Goal: Download file/media

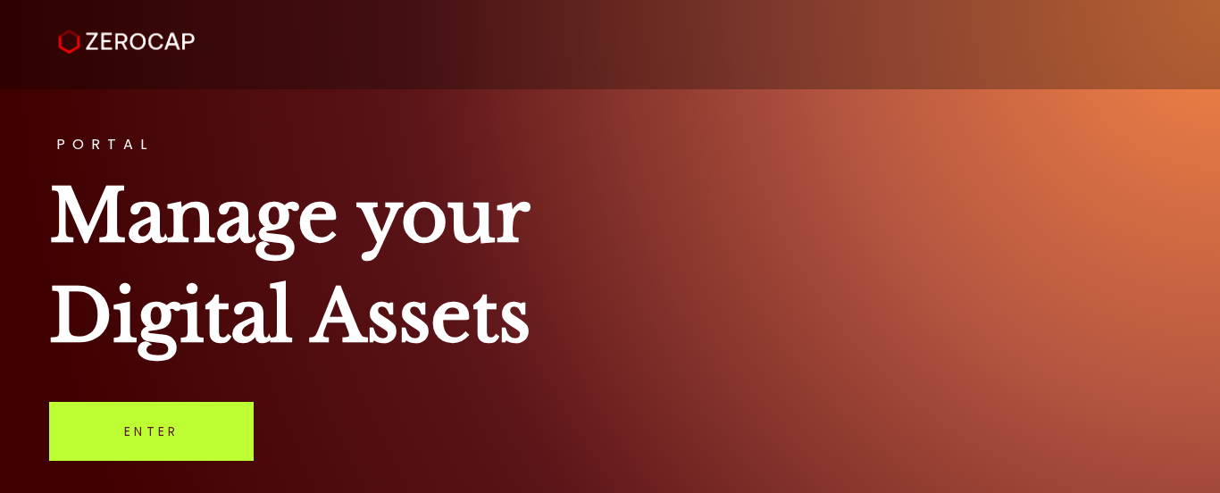
click at [155, 434] on link "Enter" at bounding box center [151, 431] width 205 height 59
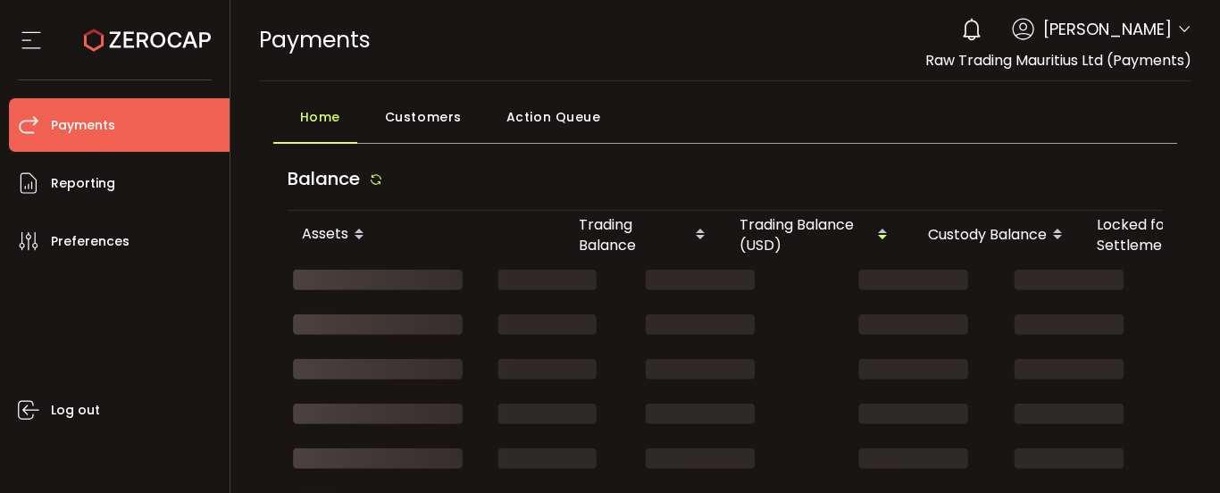
click at [1178, 28] on icon at bounding box center [1185, 29] width 14 height 14
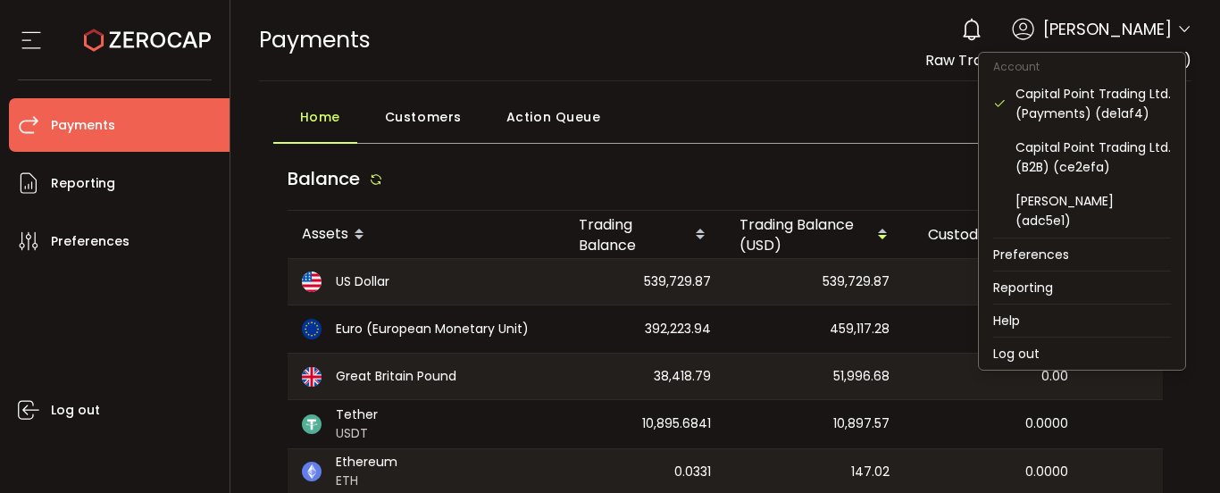
click at [1180, 27] on icon at bounding box center [1185, 29] width 14 height 14
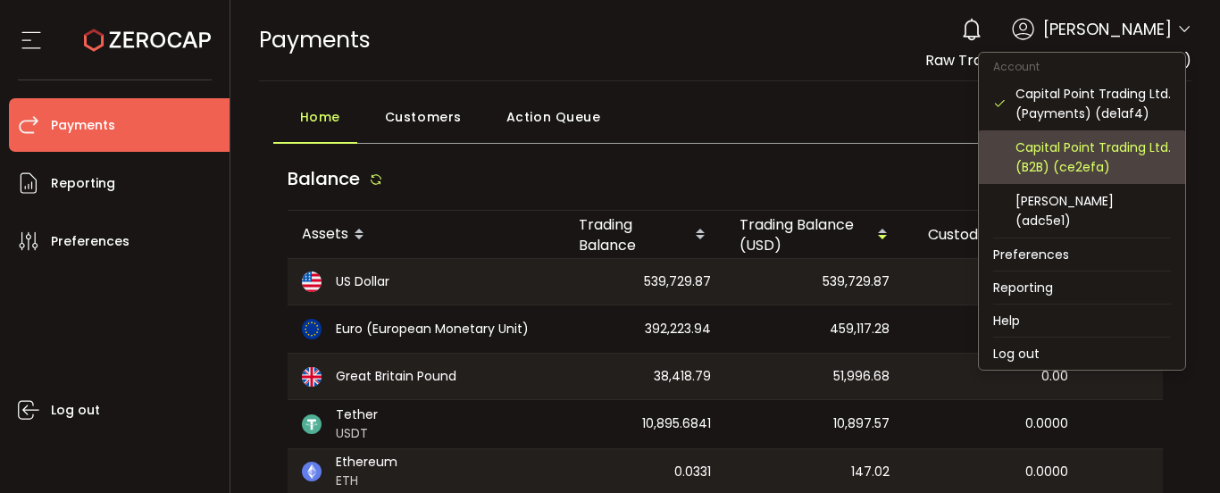
click at [1114, 159] on div "Capital Point Trading Ltd. (B2B) (ce2efa)" at bounding box center [1093, 157] width 155 height 39
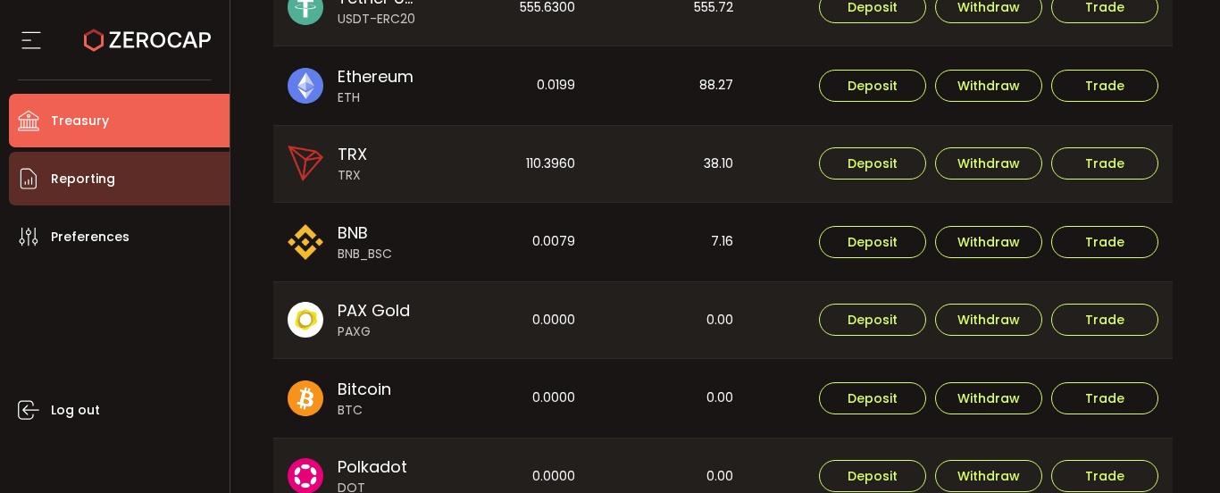
scroll to position [893, 0]
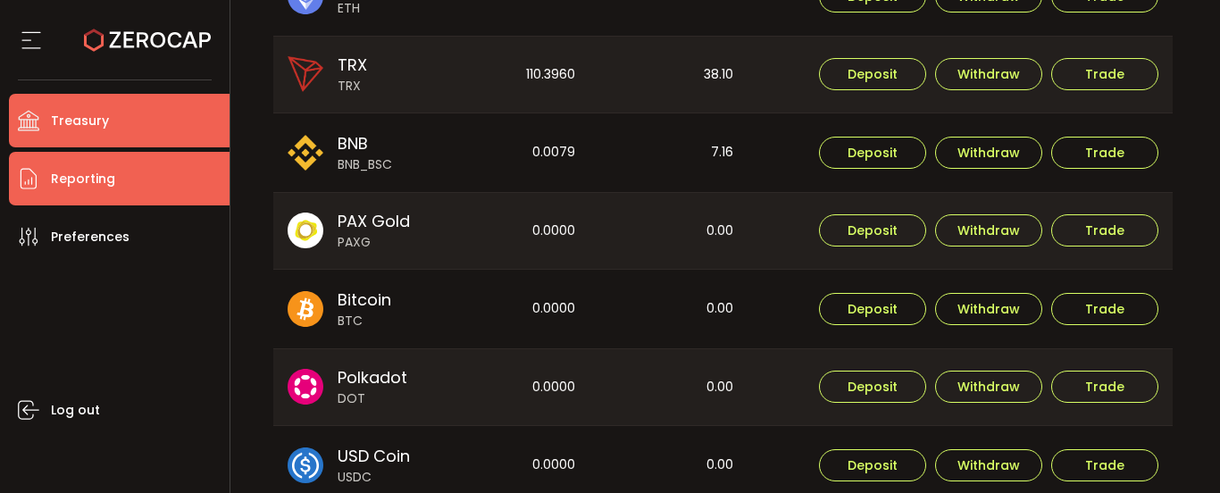
click at [135, 168] on li "Reporting" at bounding box center [119, 179] width 221 height 54
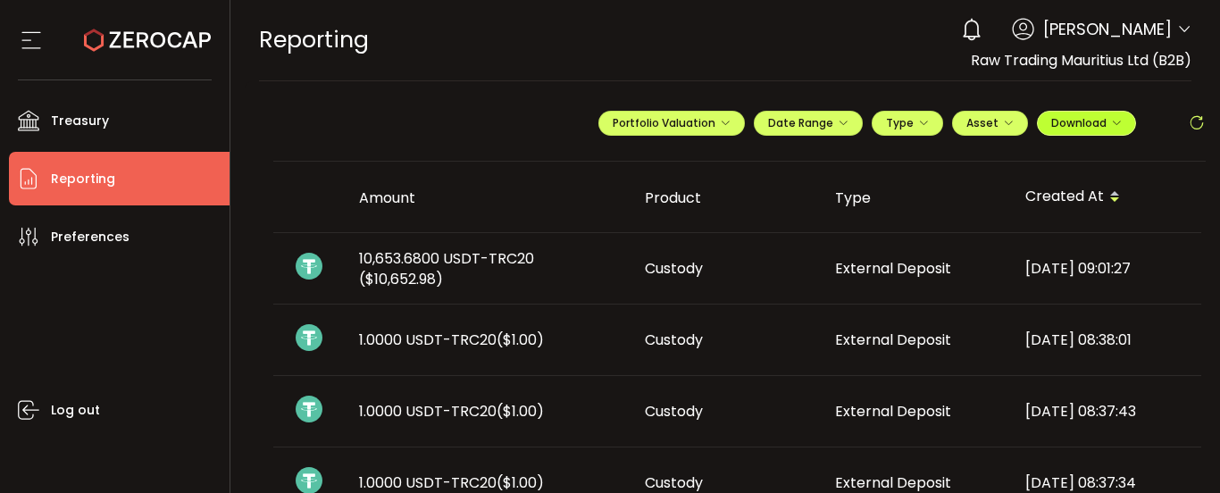
click at [1084, 129] on span "Download" at bounding box center [1087, 122] width 71 height 15
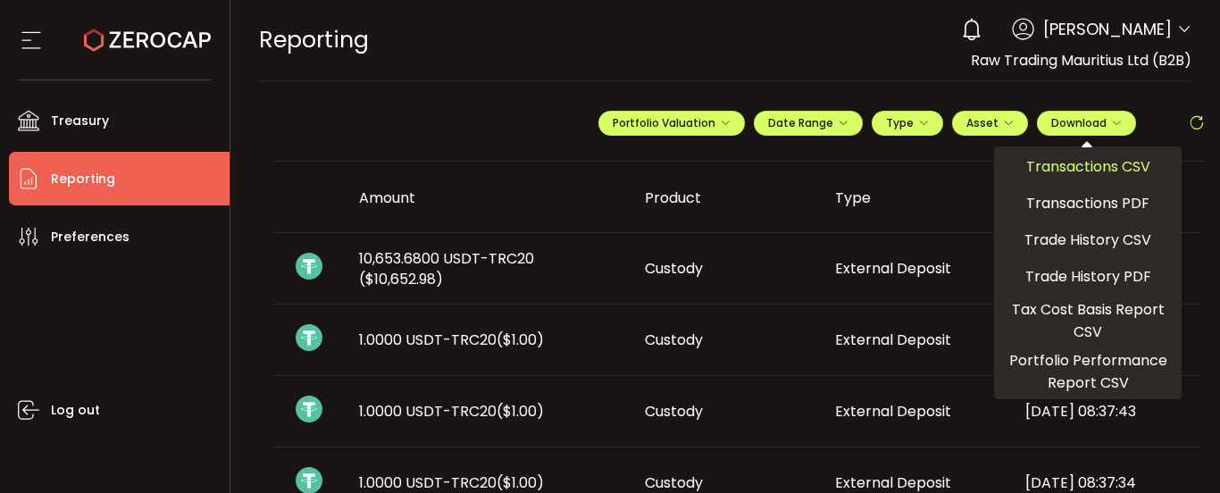
click at [1086, 165] on span "Transactions CSV" at bounding box center [1089, 166] width 124 height 22
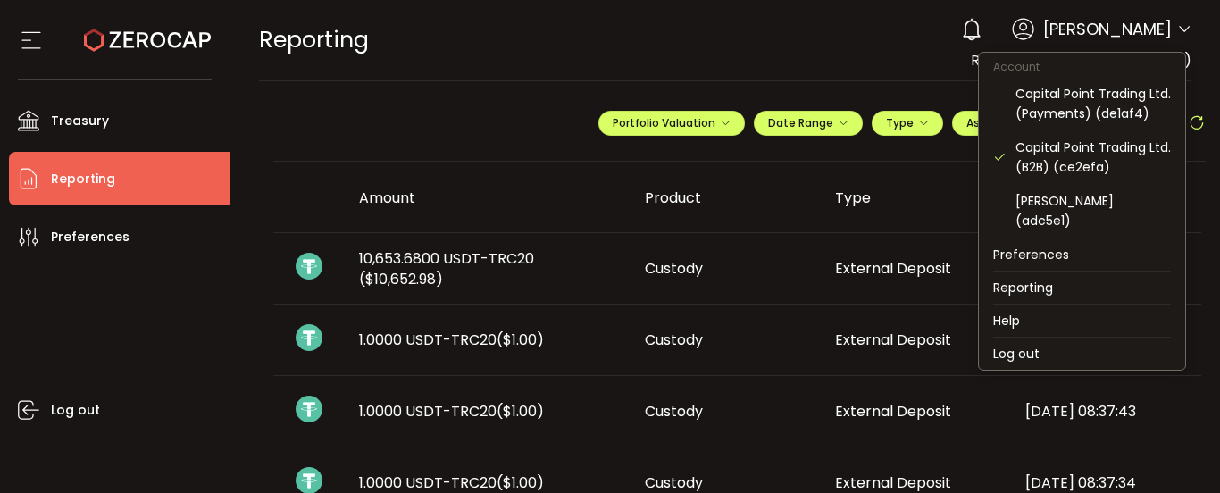
click at [1178, 23] on icon at bounding box center [1185, 29] width 14 height 14
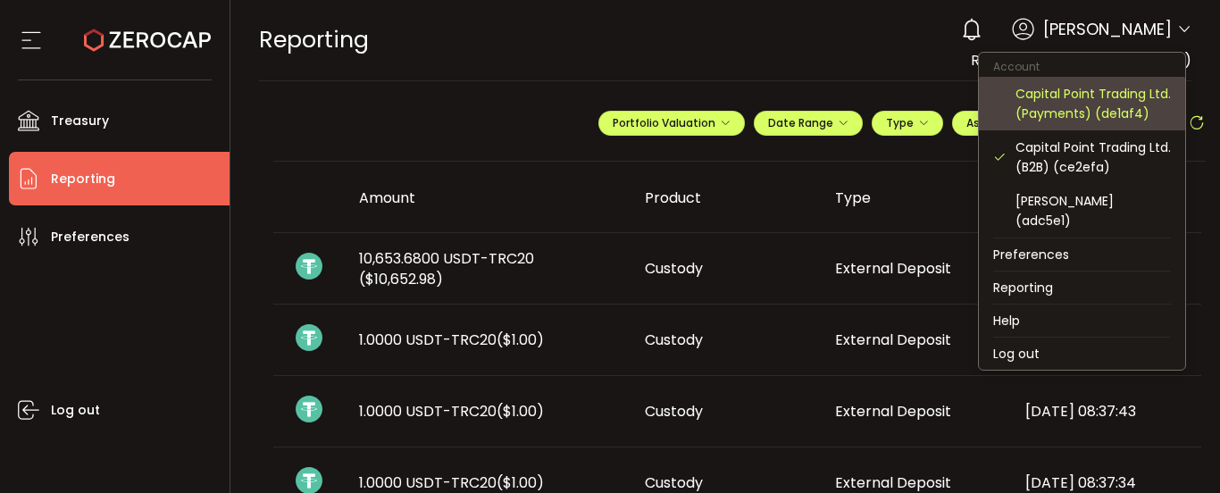
click at [1069, 113] on div "Capital Point Trading Ltd. (Payments) (de1af4)" at bounding box center [1093, 103] width 155 height 39
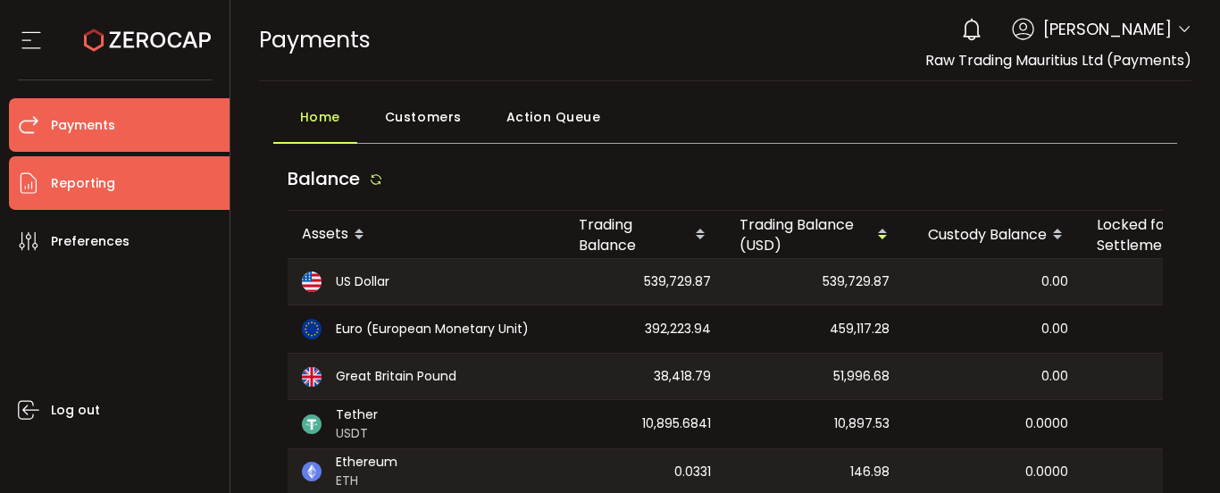
click at [138, 184] on li "Reporting" at bounding box center [119, 183] width 221 height 54
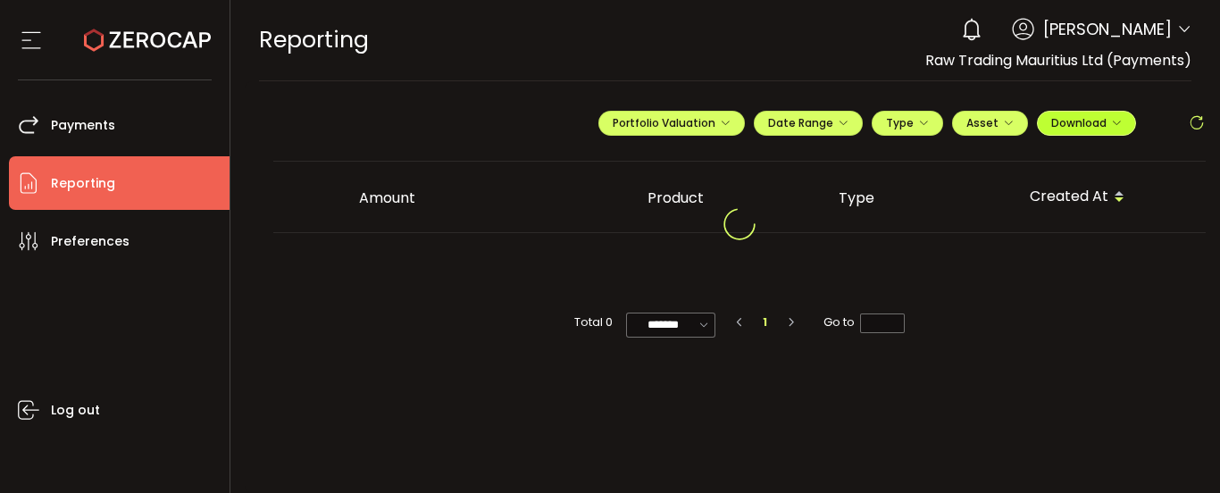
click at [1090, 122] on span "Download" at bounding box center [1087, 122] width 71 height 15
click at [724, 86] on main "**********" at bounding box center [740, 287] width 991 height 412
click at [1099, 122] on span "Download" at bounding box center [1087, 122] width 71 height 15
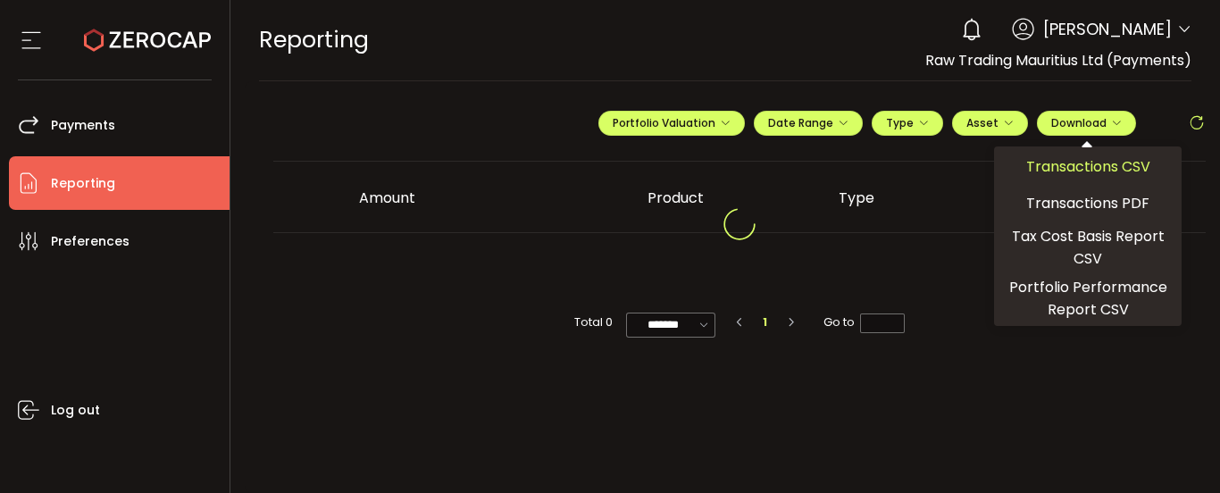
click at [1108, 165] on span "Transactions CSV" at bounding box center [1089, 166] width 124 height 22
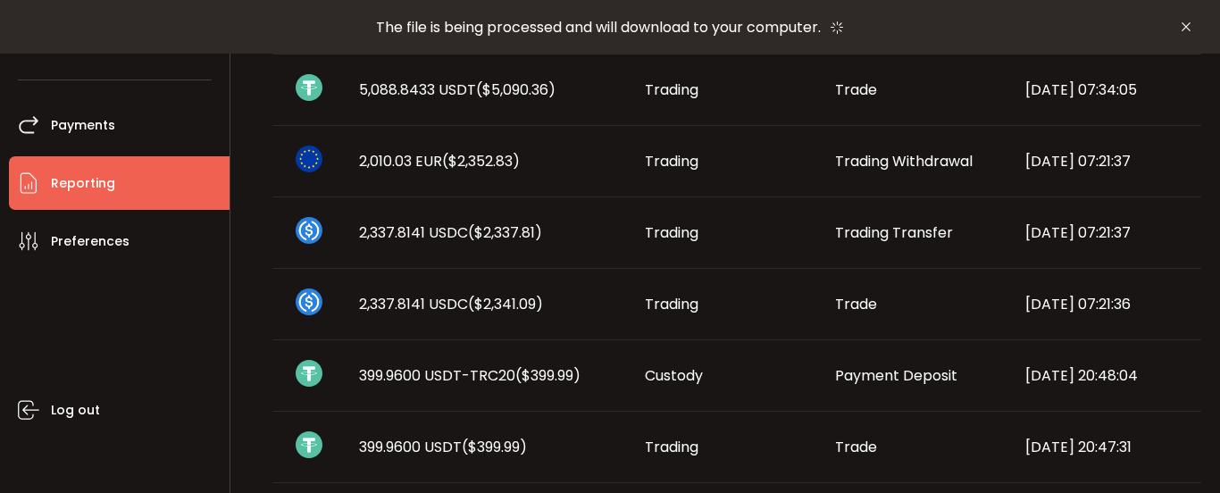
scroll to position [1072, 0]
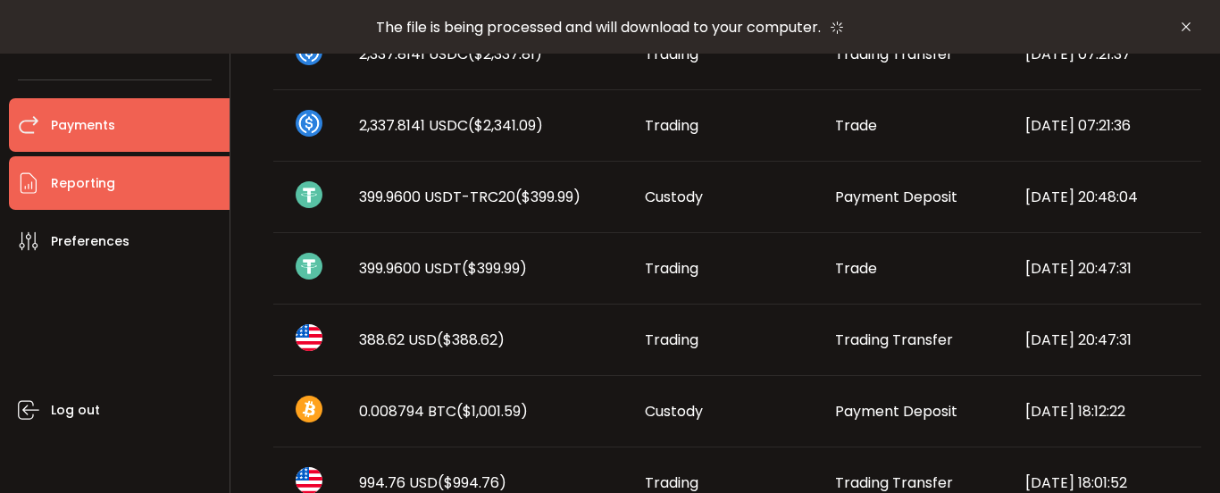
click at [113, 129] on span "Payments" at bounding box center [83, 126] width 64 height 26
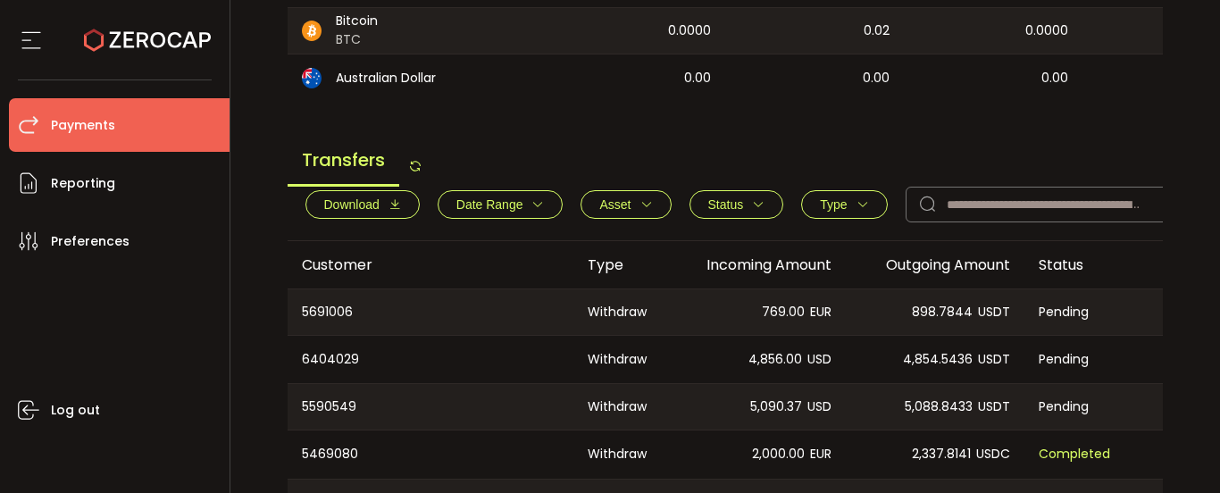
scroll to position [625, 0]
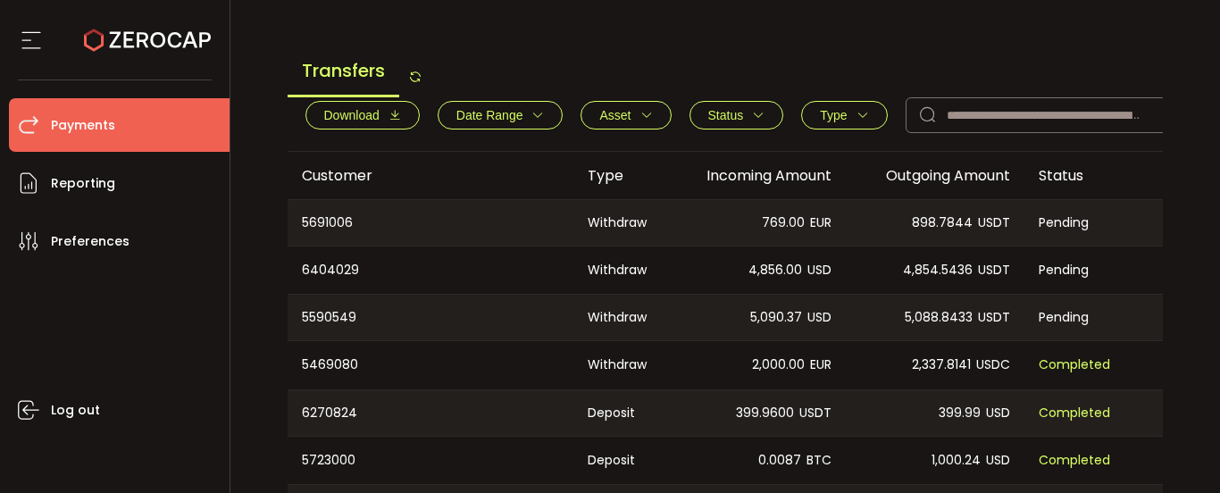
click at [375, 122] on span "Download" at bounding box center [351, 115] width 55 height 14
click at [381, 122] on span "Download" at bounding box center [362, 115] width 77 height 14
